Goal: Information Seeking & Learning: Learn about a topic

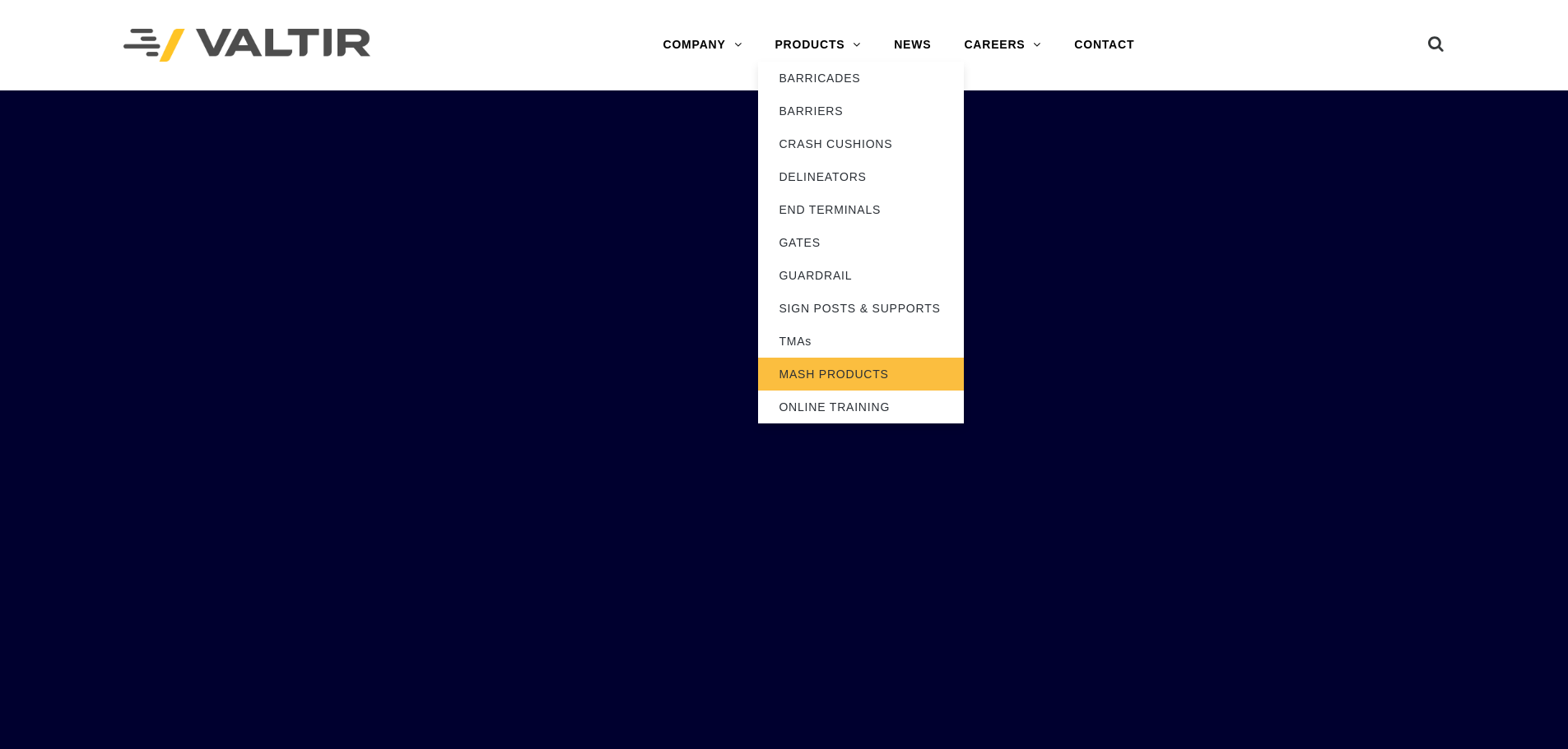
click at [842, 380] on link "MASH PRODUCTS" at bounding box center [860, 374] width 205 height 33
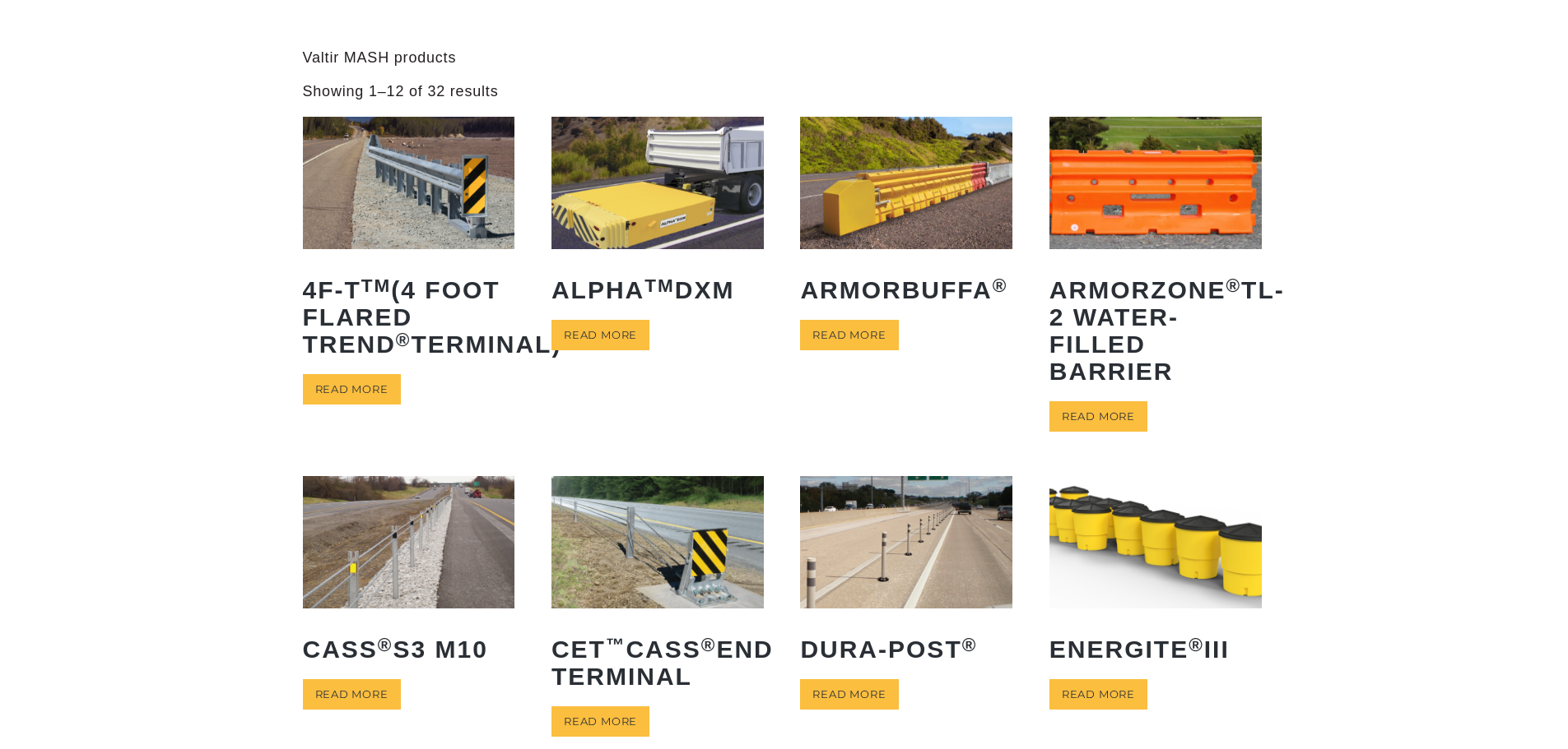
scroll to position [164, 0]
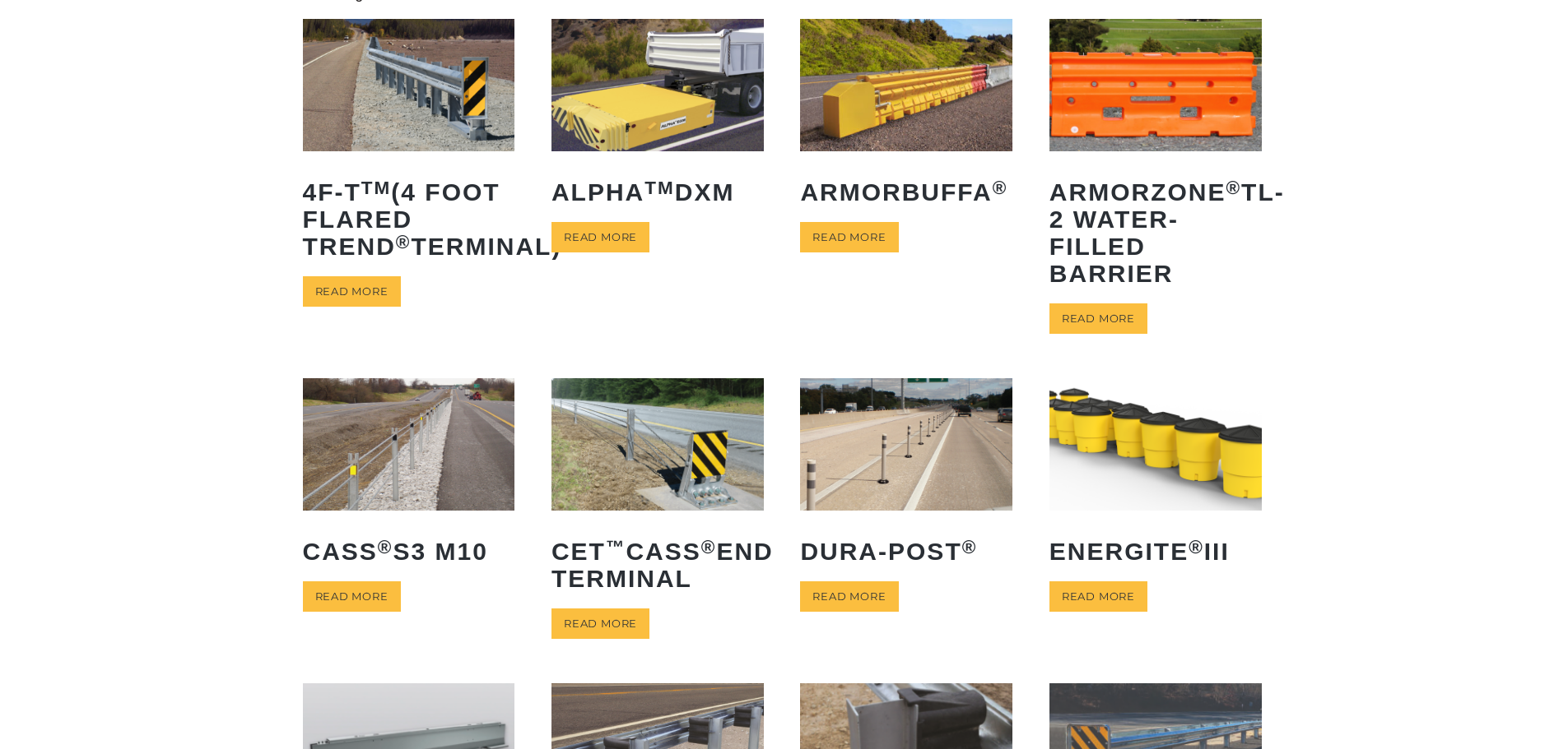
click at [405, 459] on img at bounding box center [409, 444] width 213 height 132
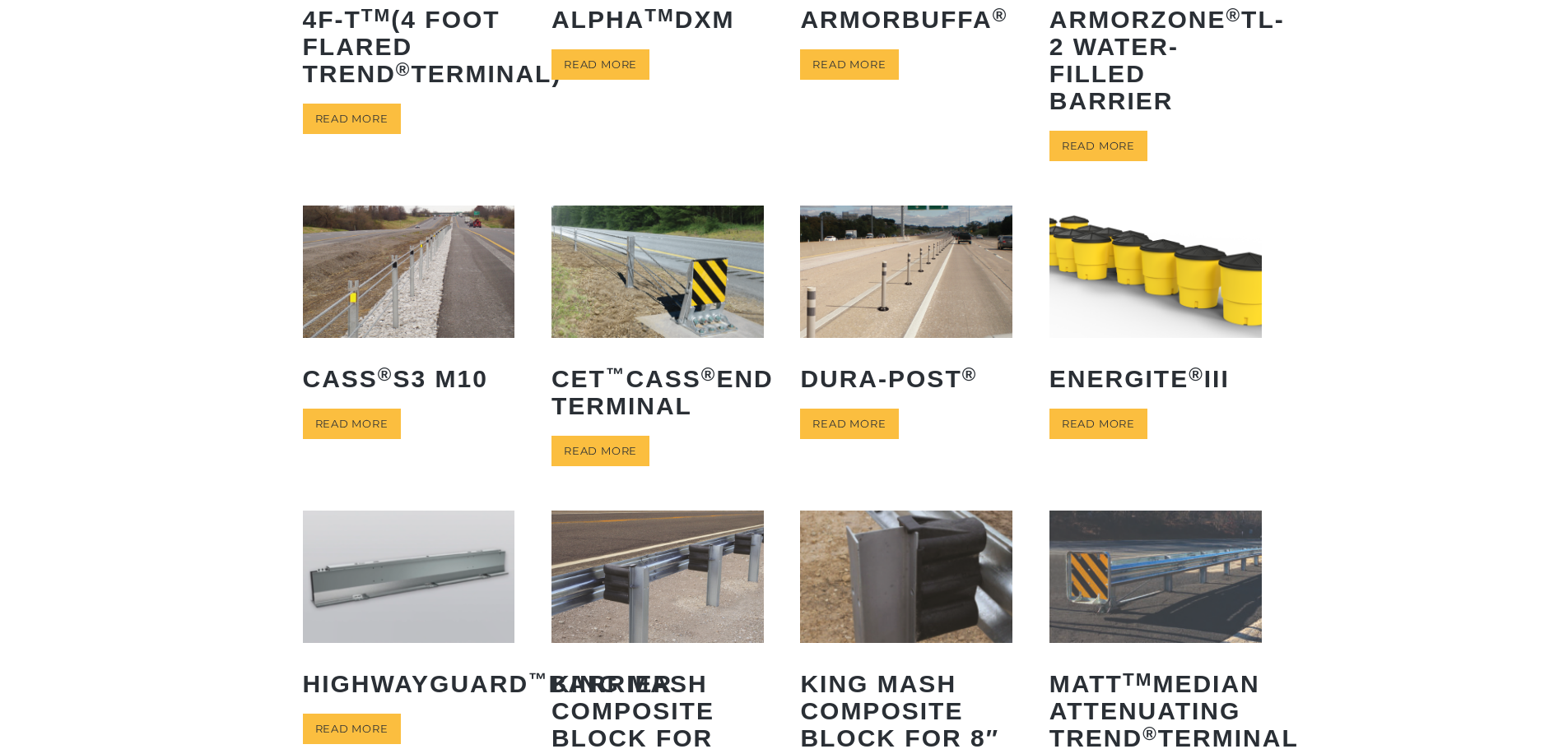
scroll to position [411, 0]
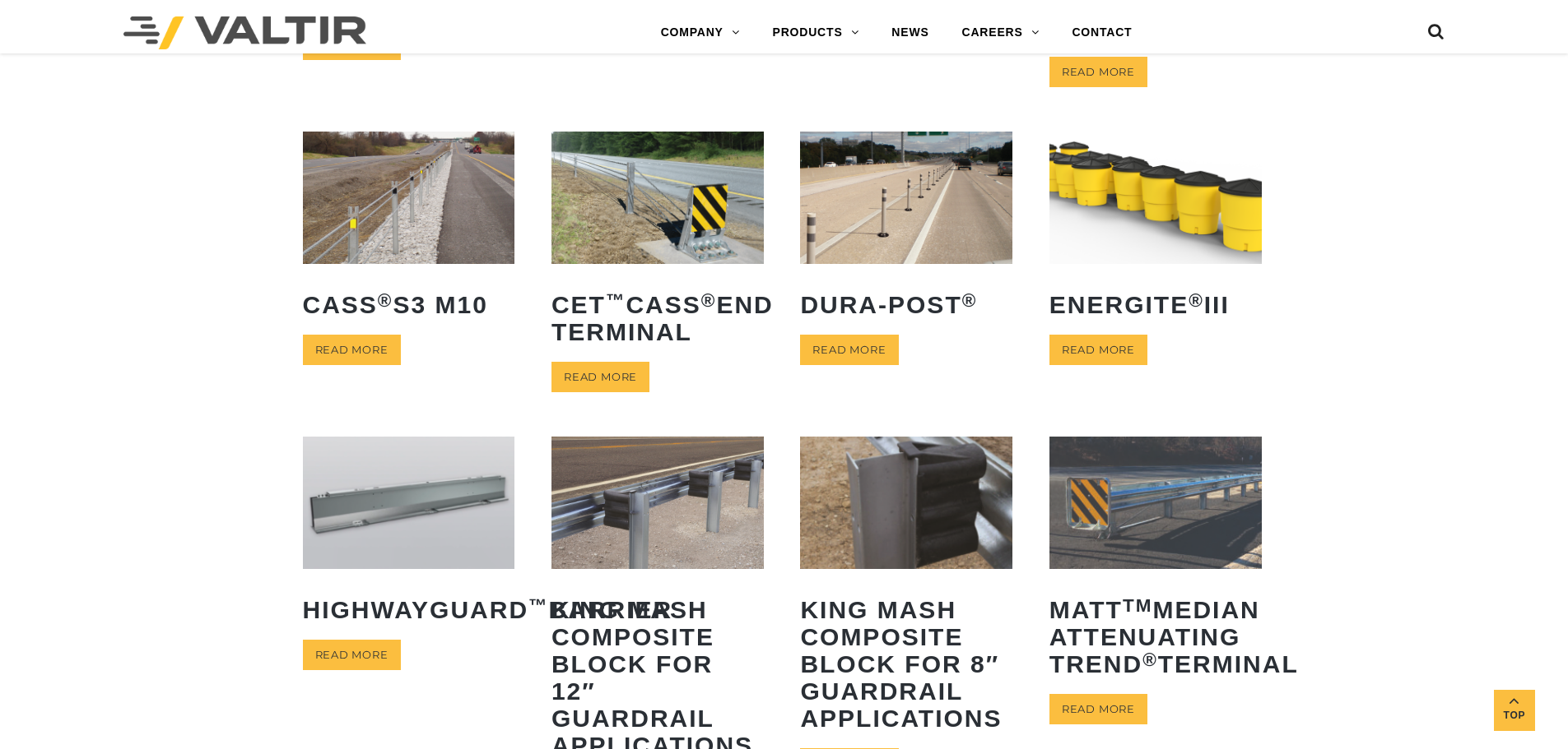
click at [384, 215] on img at bounding box center [409, 197] width 213 height 132
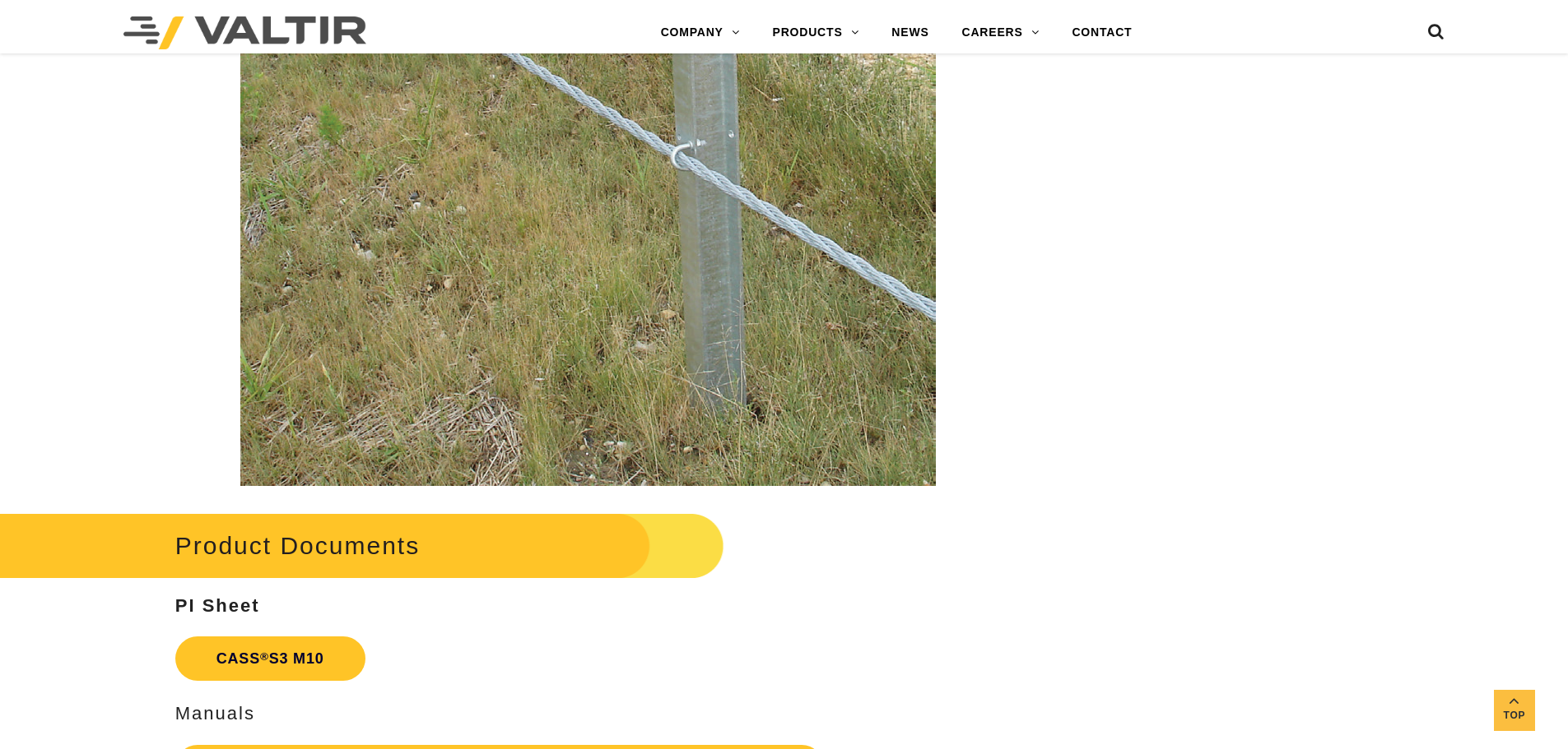
scroll to position [3537, 0]
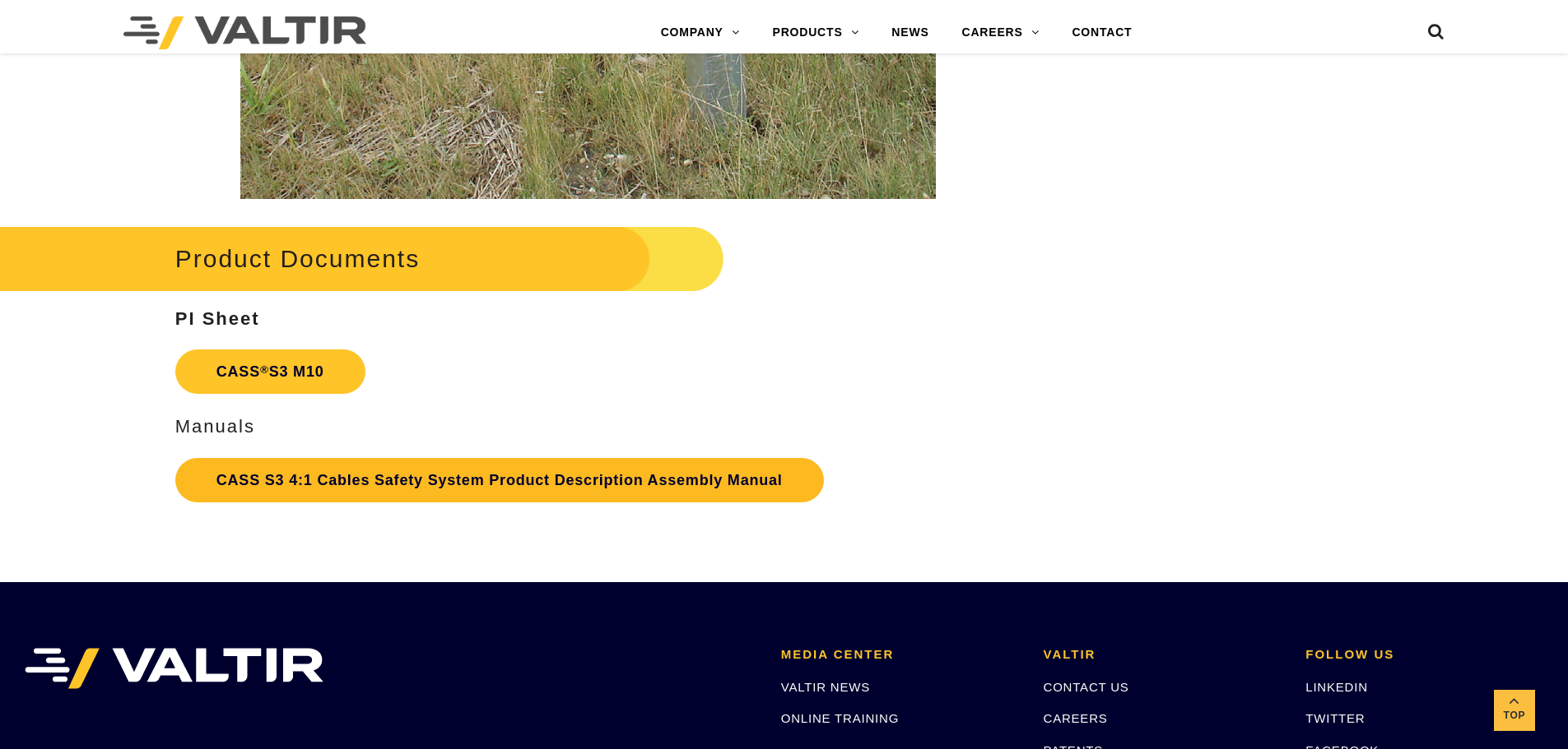
click at [259, 484] on link "CASS S3 4:1 Cables Safety System Product Description Assembly Manual" at bounding box center [499, 480] width 649 height 45
